Goal: Task Accomplishment & Management: Use online tool/utility

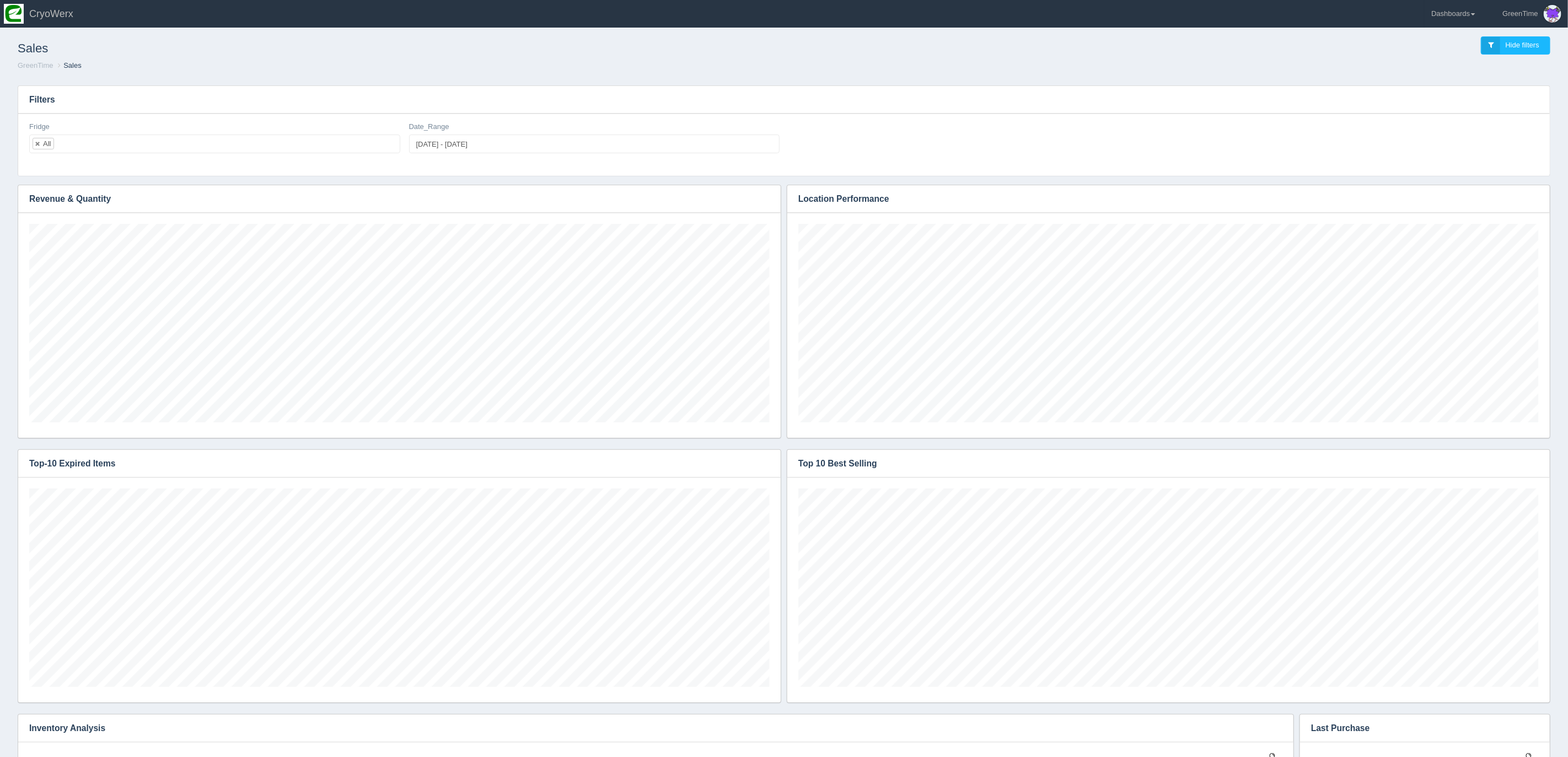
click at [1473, 15] on link "Dashboards" at bounding box center [1453, 14] width 57 height 28
click at [1438, 75] on link "GreenTime" at bounding box center [1499, 81] width 149 height 22
click at [1465, 126] on link "Inventory" at bounding box center [1499, 123] width 149 height 22
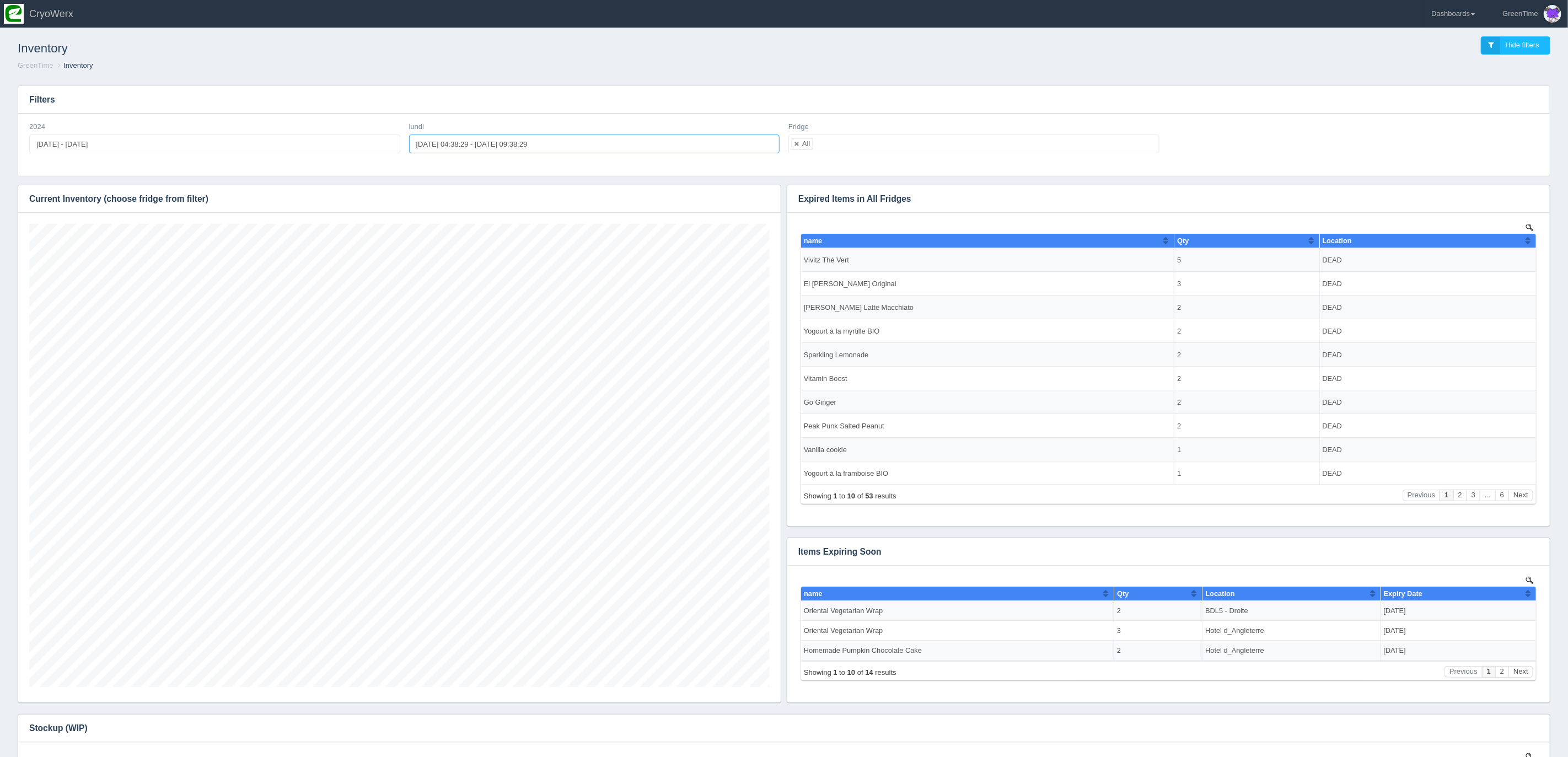
type input "[DATE] 04:38:29"
type input "[DATE] 09:38:29"
click at [451, 140] on input "[DATE] 04:38:29 - [DATE] 09:38:29" at bounding box center [595, 144] width 371 height 18
click at [491, 164] on input "[DATE] 04:38:29" at bounding box center [494, 168] width 127 height 18
click at [476, 188] on select "0 1 2 3 4 5 6 7 8 9 10 11 12 13 14 15 16 17 18 19 20 21 22 23" at bounding box center [473, 189] width 28 height 11
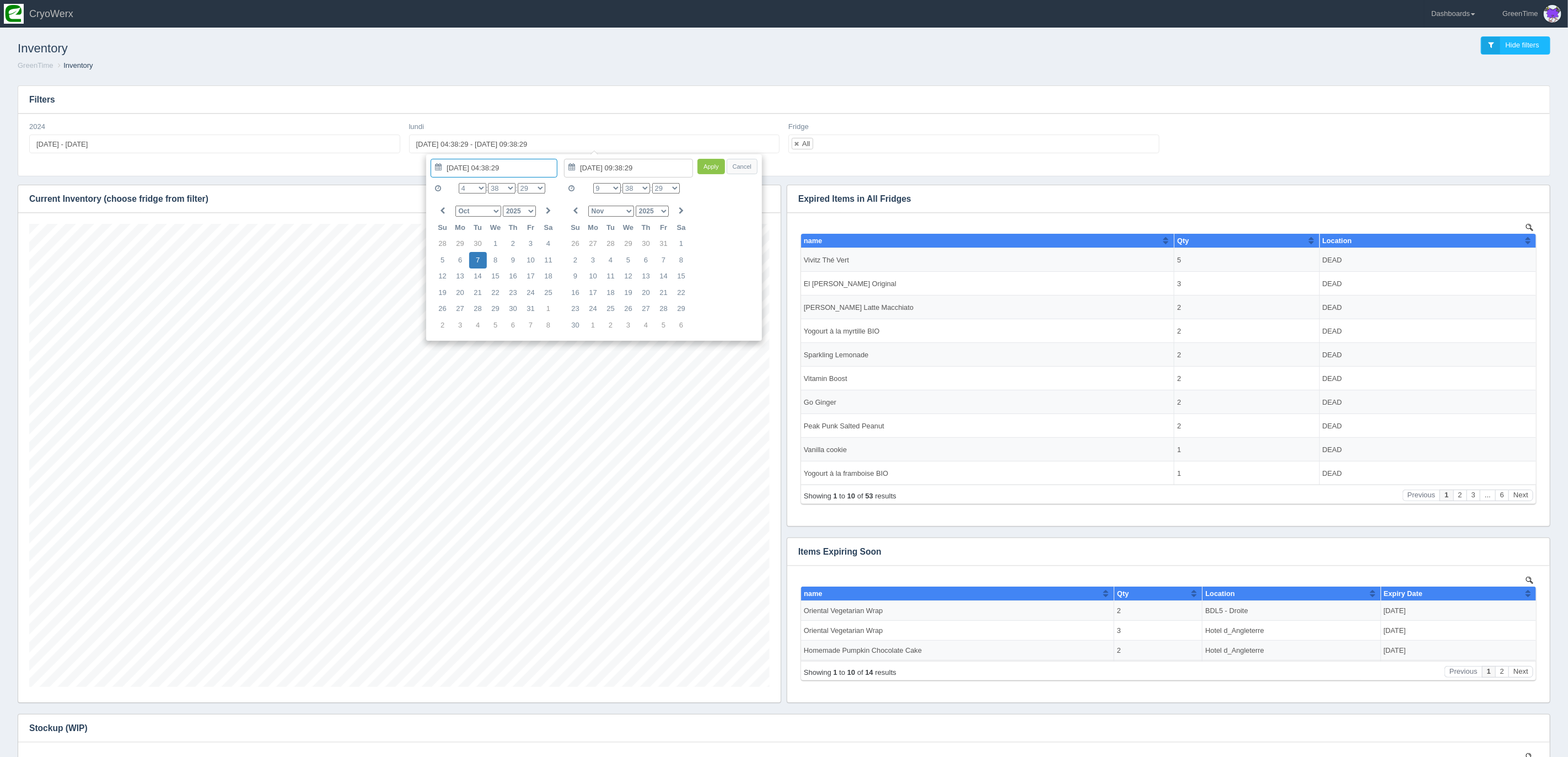
click at [494, 212] on select "Jan Feb Mar Apr May Jun [DATE] Aug Sep Oct Nov Dec" at bounding box center [477, 211] width 45 height 11
type input "[DATE] 04:38:29"
click at [630, 207] on select "Jan Feb Mar Apr May Jun [DATE] Aug Sep Oct Nov Dec" at bounding box center [611, 211] width 45 height 11
type input "[DATE] 09:38:29"
click at [480, 188] on select "0 1 2 3 4 5 6 7 8 9 10 11 12 13 14 15 16 17 18 19 20 21 22 23" at bounding box center [473, 189] width 28 height 11
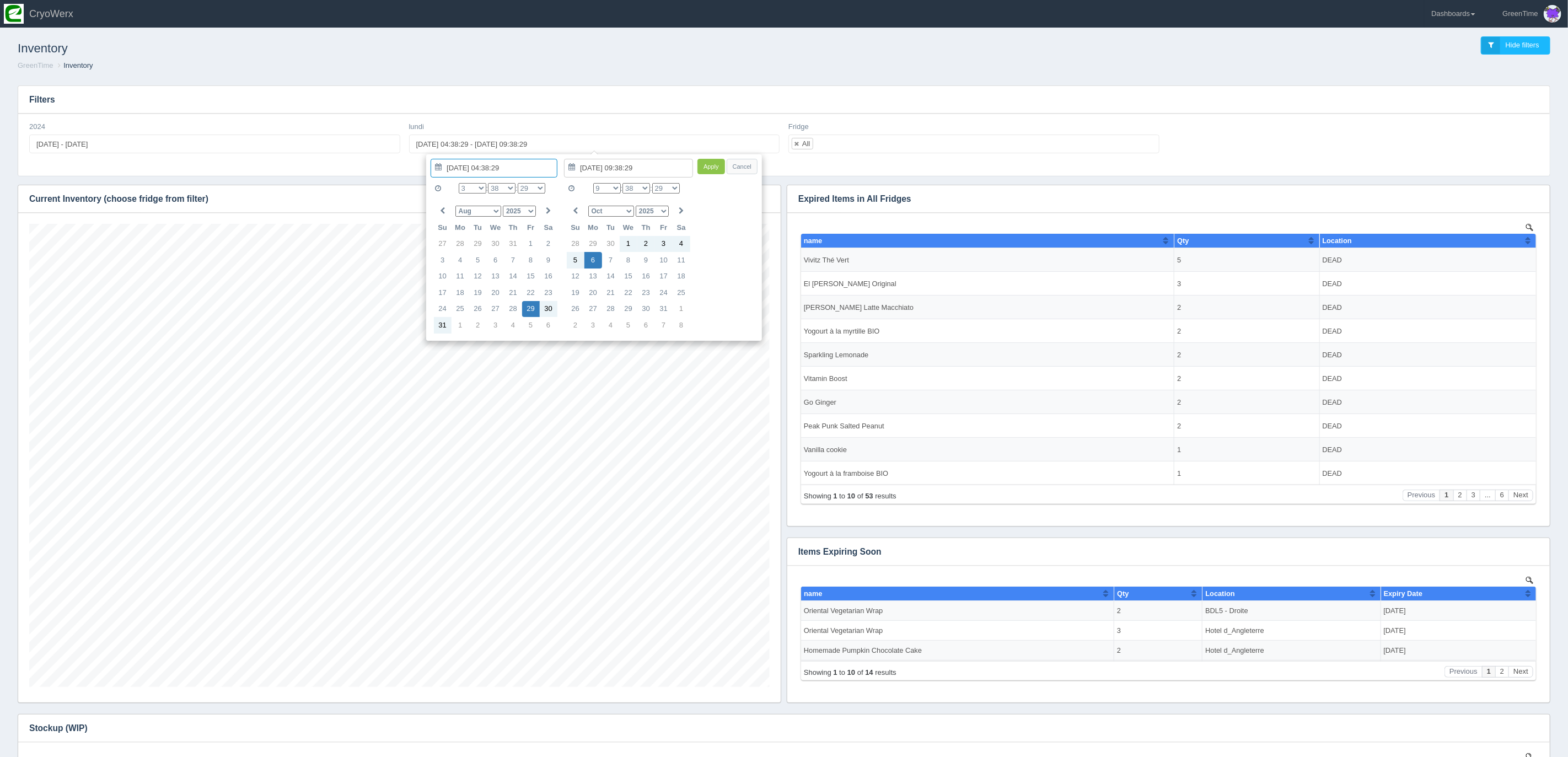
type input "[DATE] 03:38:29"
click at [615, 186] on select "0 1 2 3 4 5 6 7 8 9 10 11 12 13 14 15 16 17 18 19 20 21 22 23" at bounding box center [607, 189] width 28 height 11
type input "[DATE] 14:38:29"
click at [712, 215] on div "[DATE] 03:38:29 0 1 2 3 4 5 6 7 8 9 10 11 12 13 14 15 16 17 18 19 20 21 22 23 :…" at bounding box center [595, 247] width 336 height 187
click at [714, 169] on button "Apply" at bounding box center [712, 166] width 28 height 16
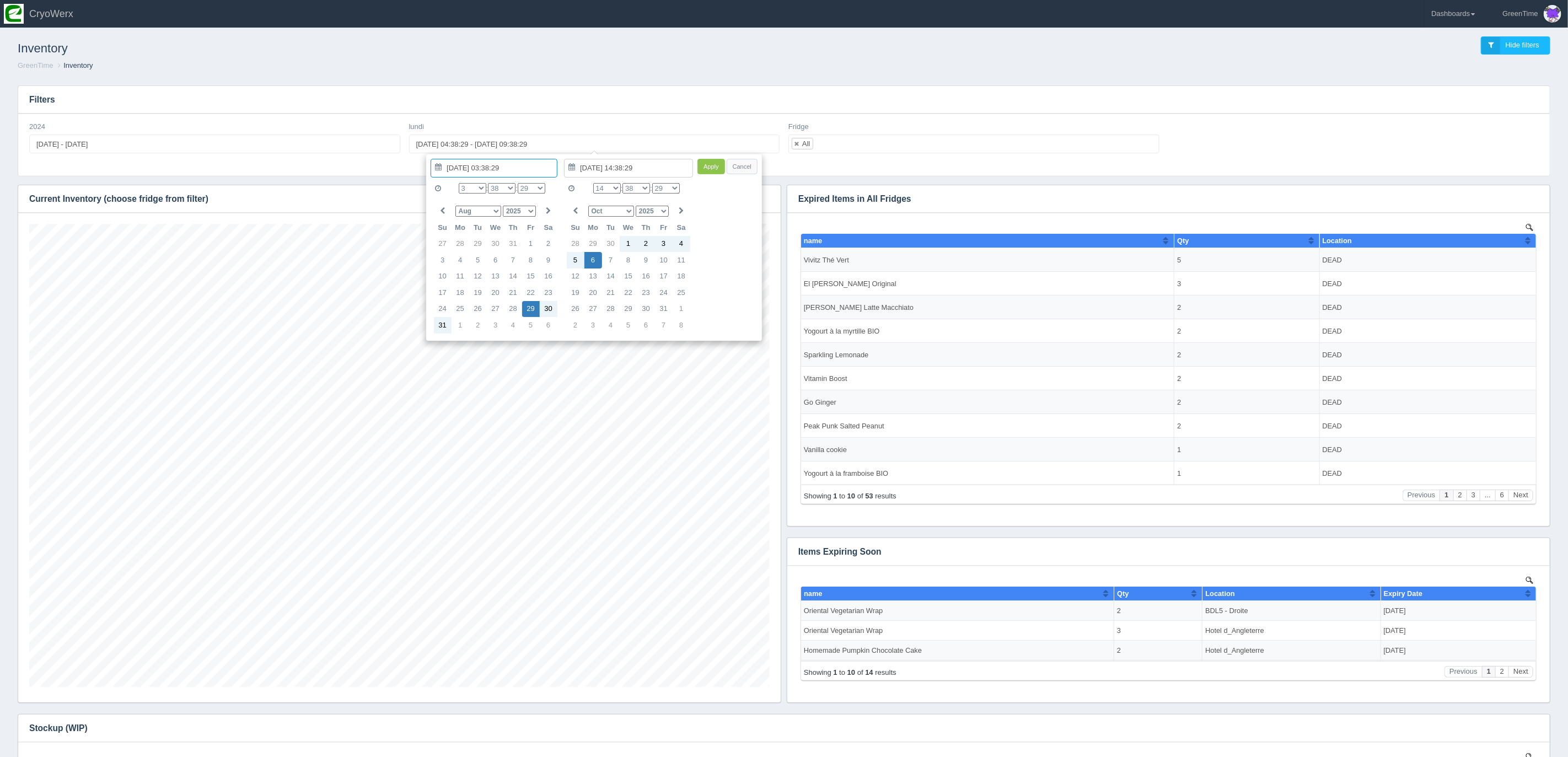
type input "[DATE] 03:38:29 - [DATE] 14:38:29"
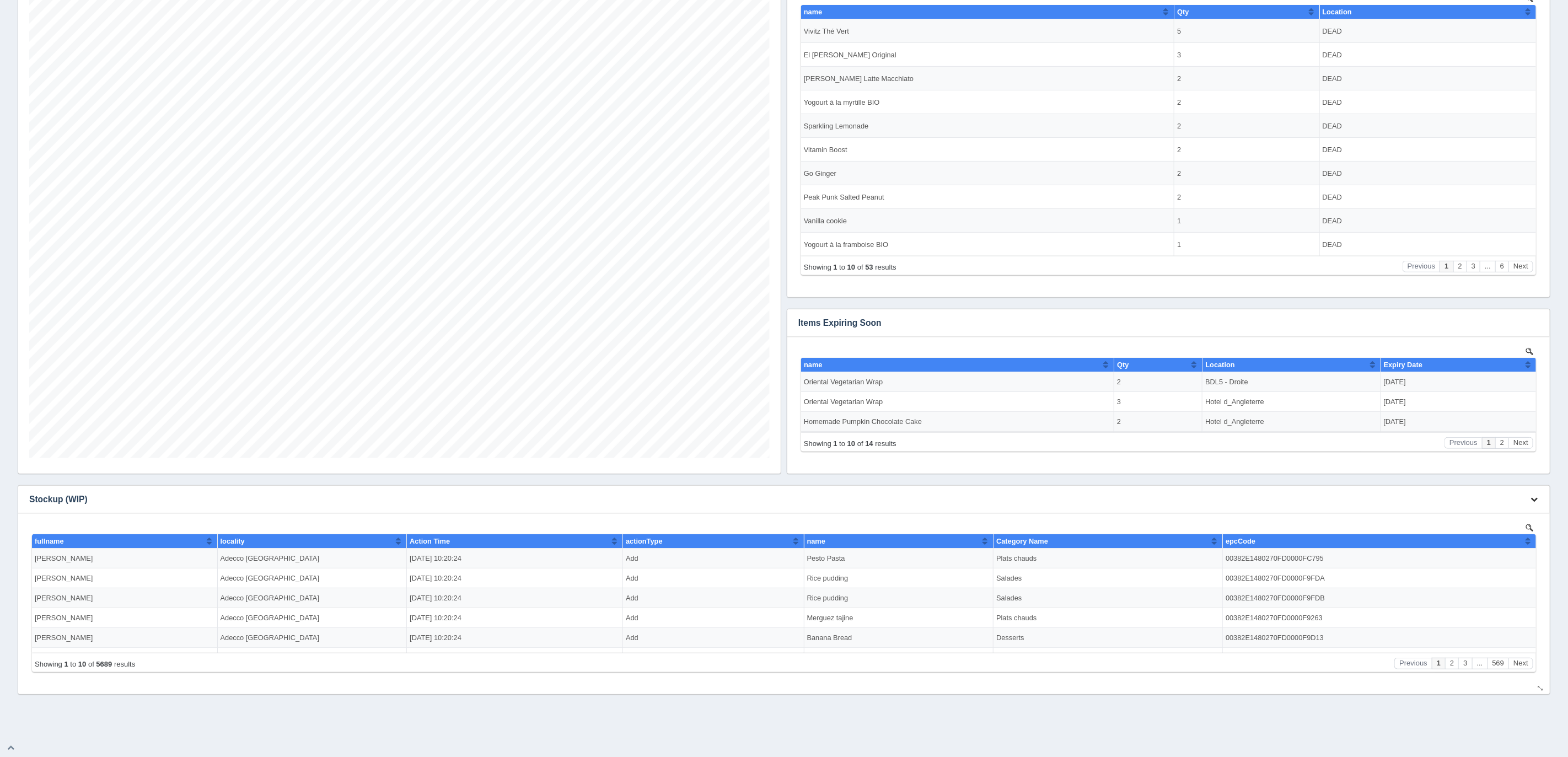
click at [1531, 500] on icon "button" at bounding box center [1534, 499] width 7 height 7
click at [1490, 511] on link "Download CSV" at bounding box center [1497, 515] width 89 height 16
click at [1439, 303] on div "Download CSV View all results Items Expiring Soon No data found. Download CSV" at bounding box center [784, 326] width 1539 height 739
